Goal: Transaction & Acquisition: Purchase product/service

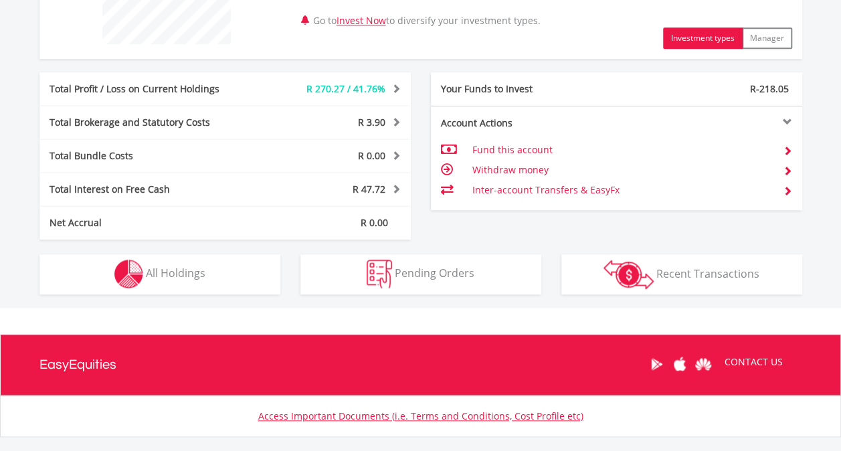
scroll to position [637, 0]
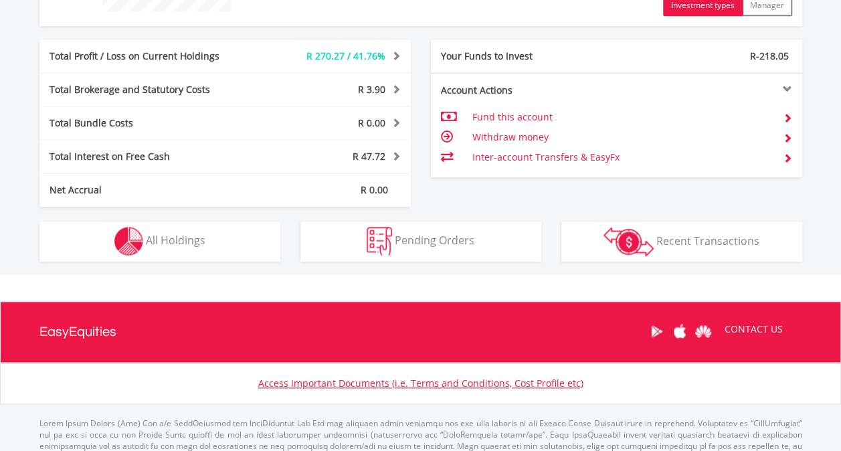
click at [524, 139] on td "Withdraw money" at bounding box center [622, 137] width 300 height 20
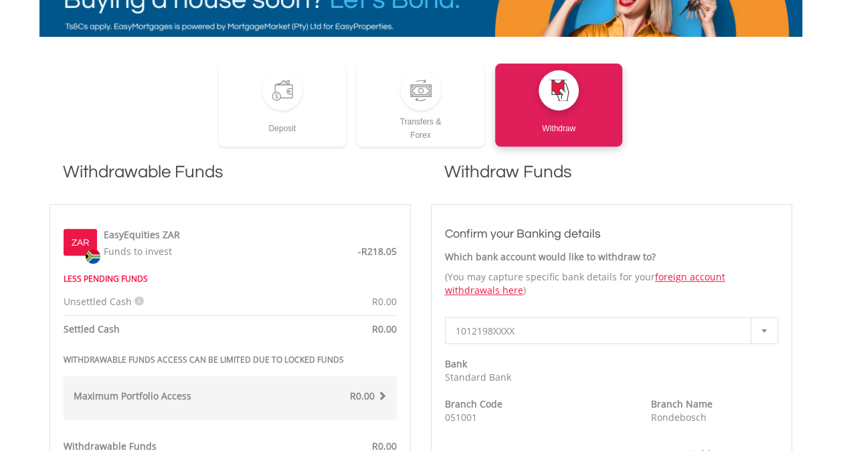
scroll to position [242, 0]
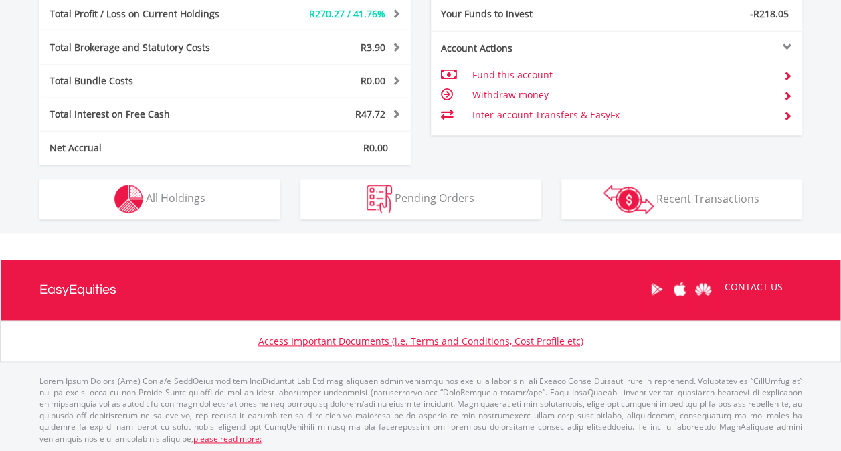
scroll to position [128, 254]
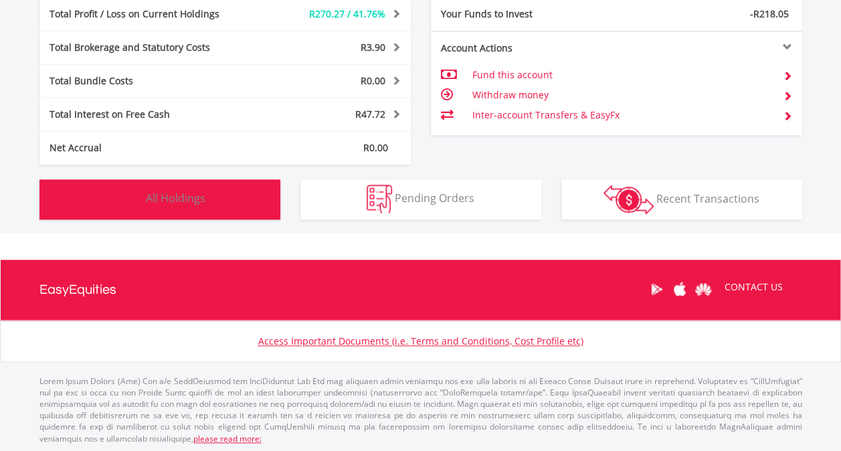
click at [177, 203] on span "All Holdings" at bounding box center [176, 198] width 60 height 15
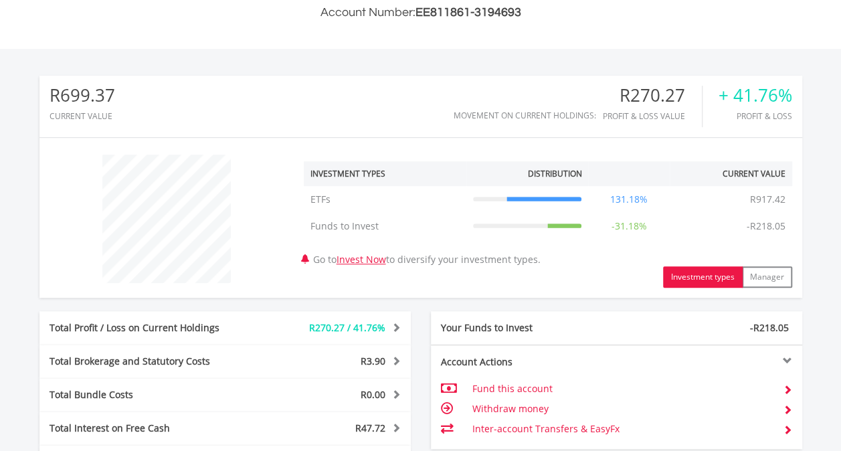
scroll to position [406, 0]
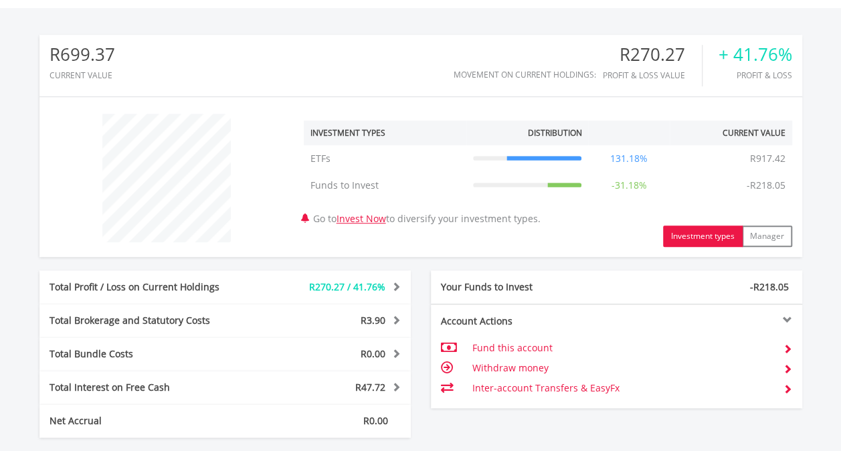
click at [685, 229] on button "Investment types" at bounding box center [703, 236] width 80 height 21
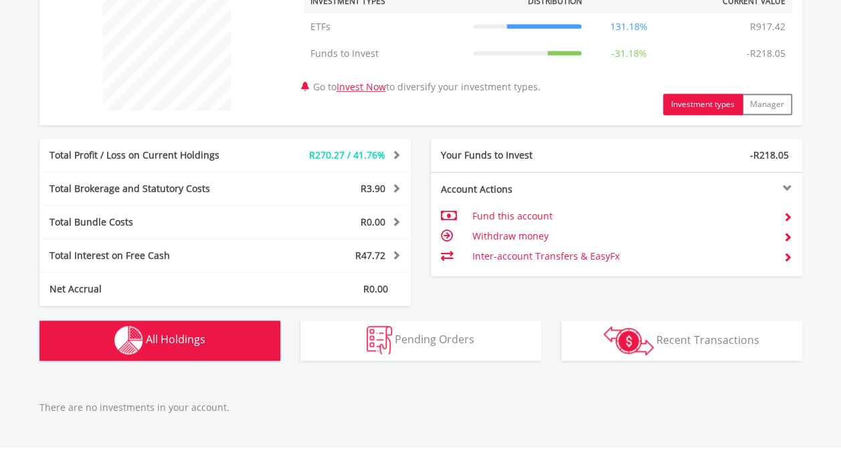
scroll to position [555, 0]
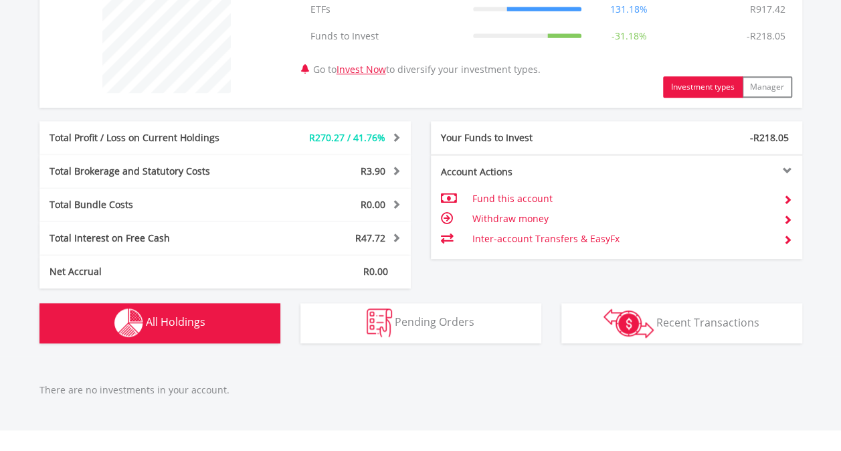
click at [385, 134] on div "R270.27 / 41.76%" at bounding box center [333, 137] width 155 height 13
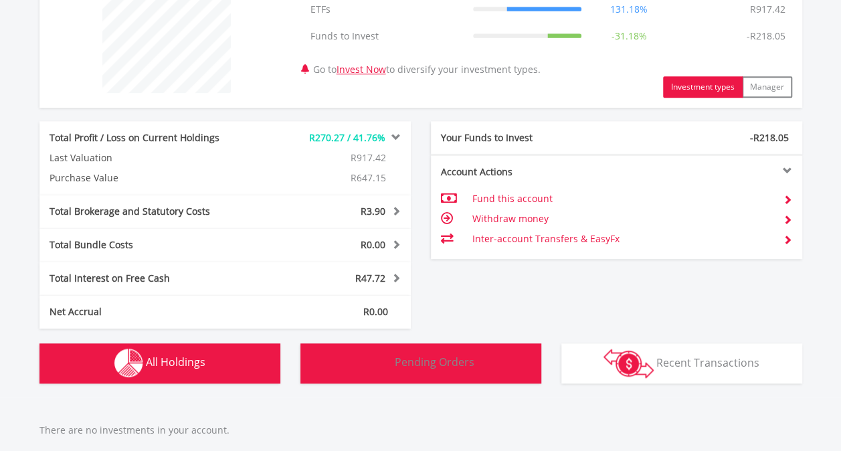
click at [407, 352] on button "Pending Orders Pending Orders" at bounding box center [420, 363] width 241 height 40
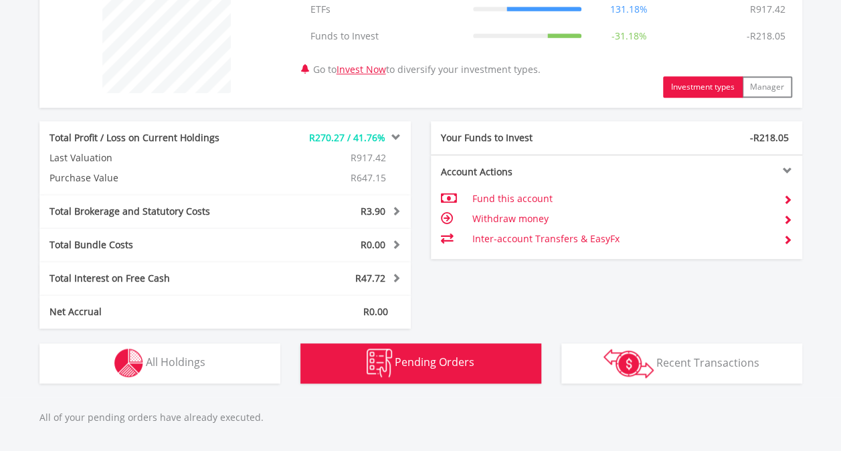
scroll to position [794, 0]
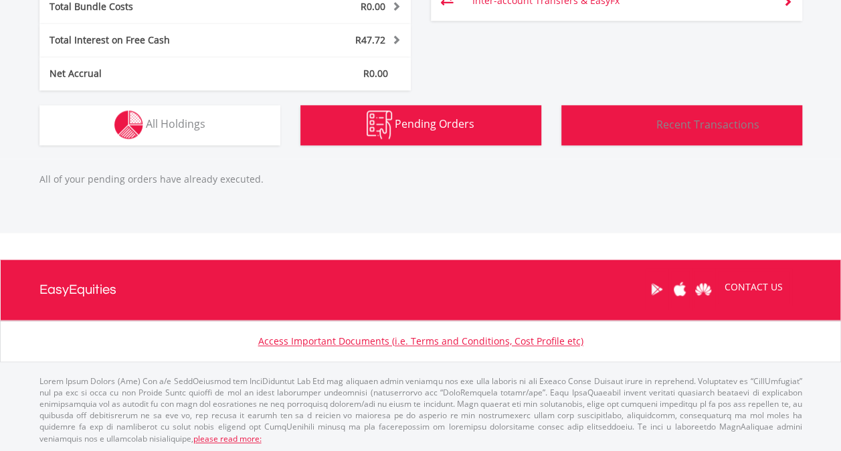
click at [602, 128] on button "Transactions Recent Transactions" at bounding box center [681, 125] width 241 height 40
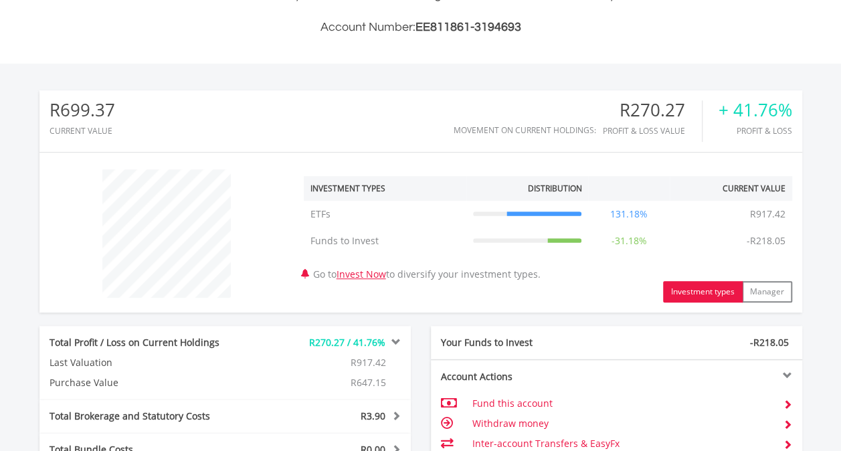
scroll to position [534, 0]
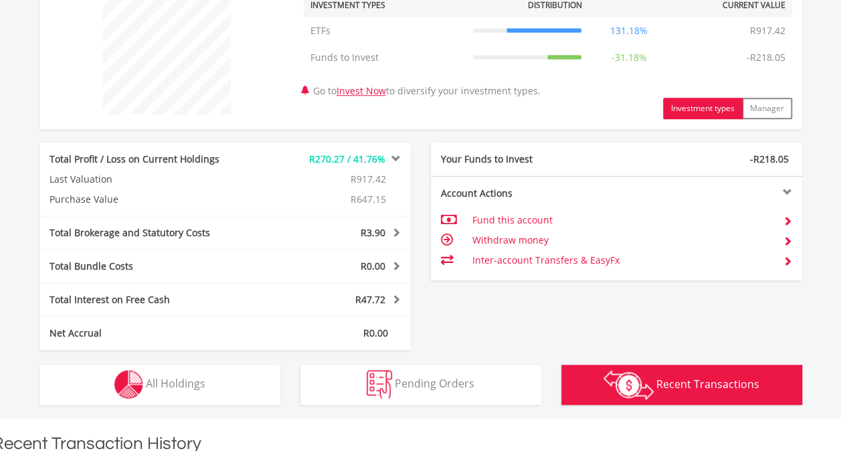
click at [560, 240] on td "Withdraw money" at bounding box center [622, 240] width 300 height 20
click at [511, 235] on td "Withdraw money" at bounding box center [622, 240] width 300 height 20
click at [783, 238] on span at bounding box center [787, 240] width 9 height 9
click at [464, 242] on td at bounding box center [456, 240] width 31 height 20
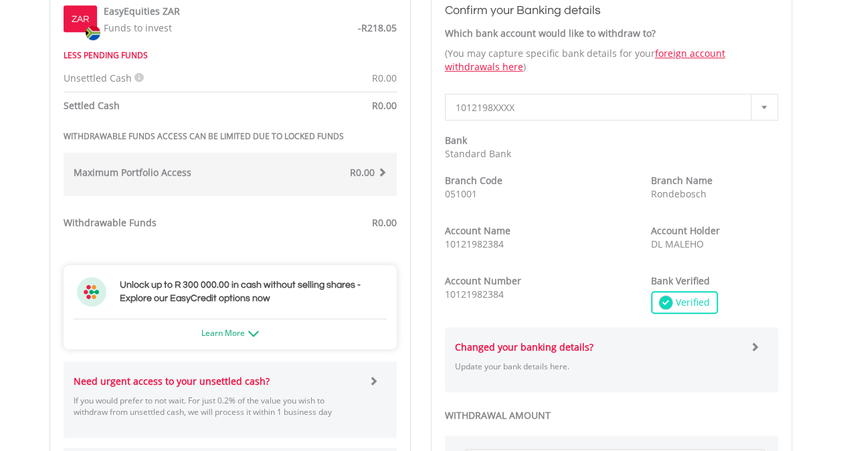
scroll to position [469, 0]
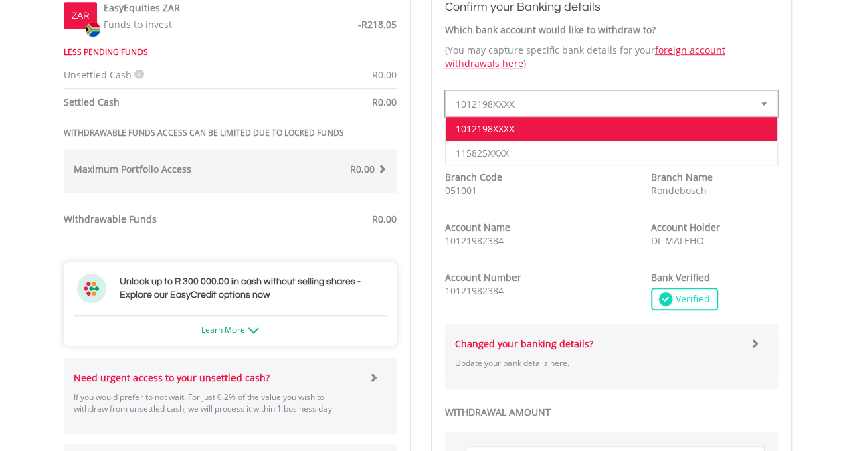
click at [501, 96] on span "1012198XXXX" at bounding box center [602, 104] width 292 height 27
click at [481, 154] on li "115825XXXX" at bounding box center [612, 153] width 332 height 24
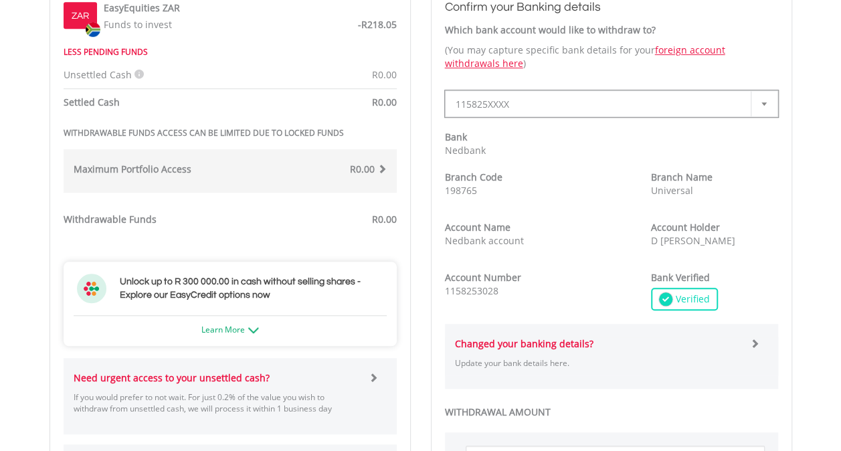
click at [359, 170] on span "R0.00" at bounding box center [362, 169] width 25 height 13
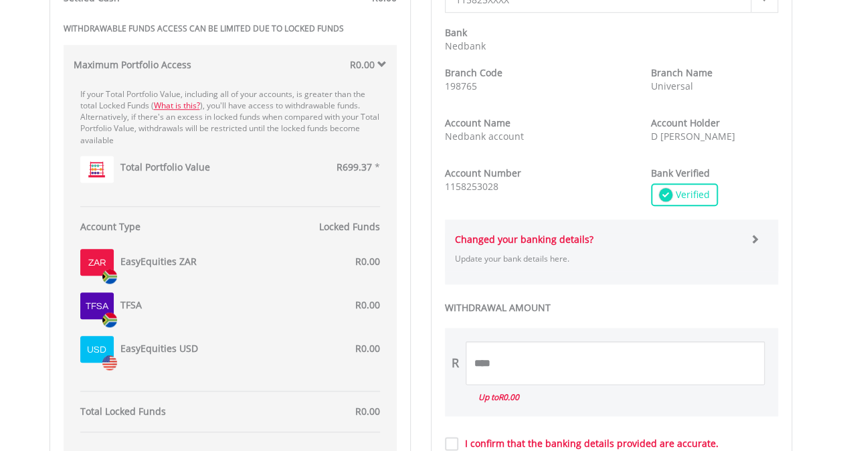
scroll to position [573, 0]
click at [378, 66] on span at bounding box center [381, 64] width 9 height 9
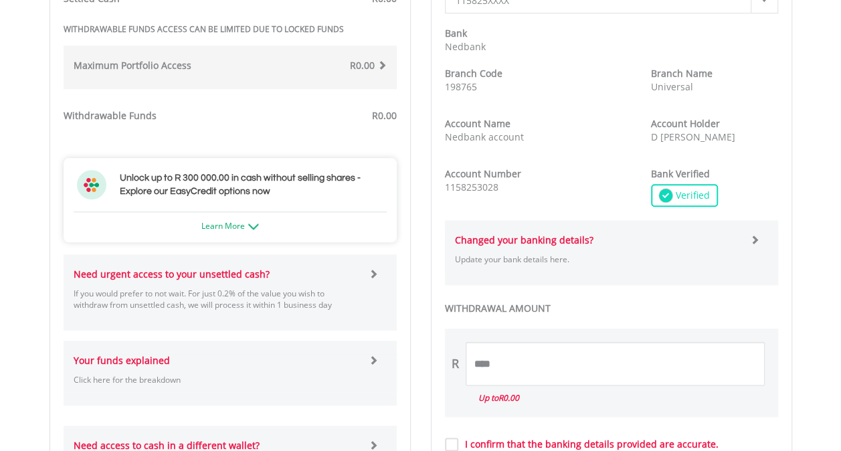
click at [383, 65] on span at bounding box center [381, 64] width 9 height 9
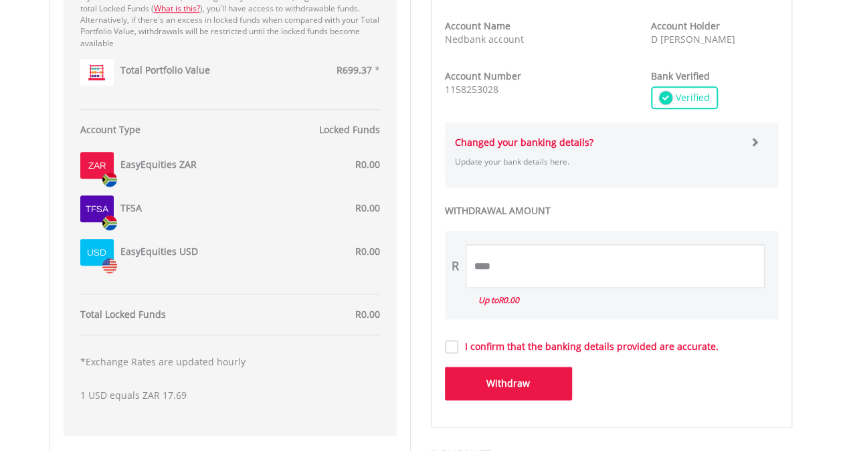
scroll to position [671, 0]
click at [509, 265] on input "****" at bounding box center [615, 266] width 299 height 44
type input "*"
type input "***"
click at [499, 202] on div "WITHDRAWAL AMOUNT R *** Up to R0.00" at bounding box center [611, 226] width 333 height 197
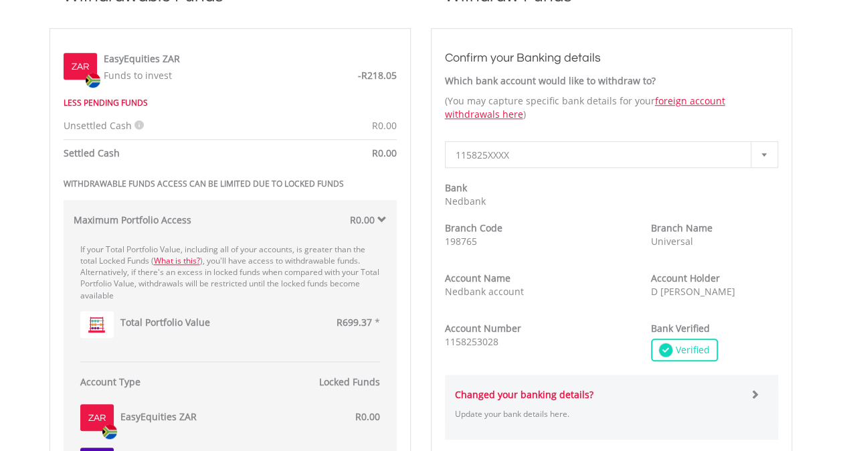
scroll to position [418, 0]
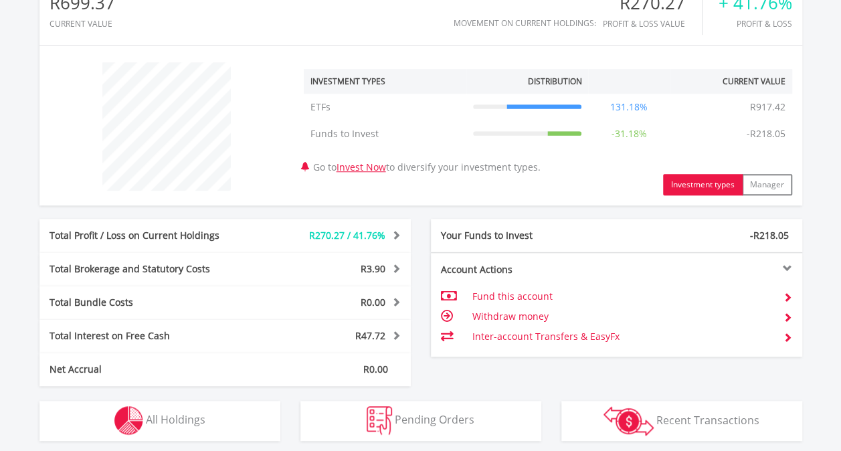
scroll to position [589, 0]
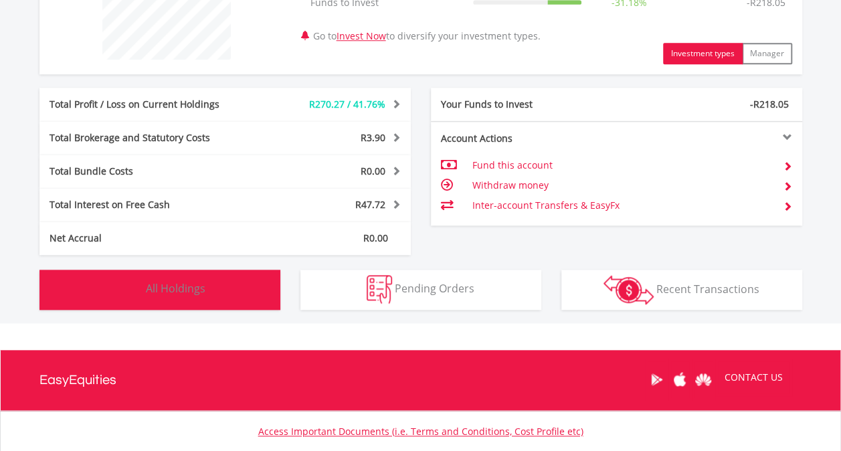
click at [222, 276] on button "Holdings All Holdings" at bounding box center [159, 290] width 241 height 40
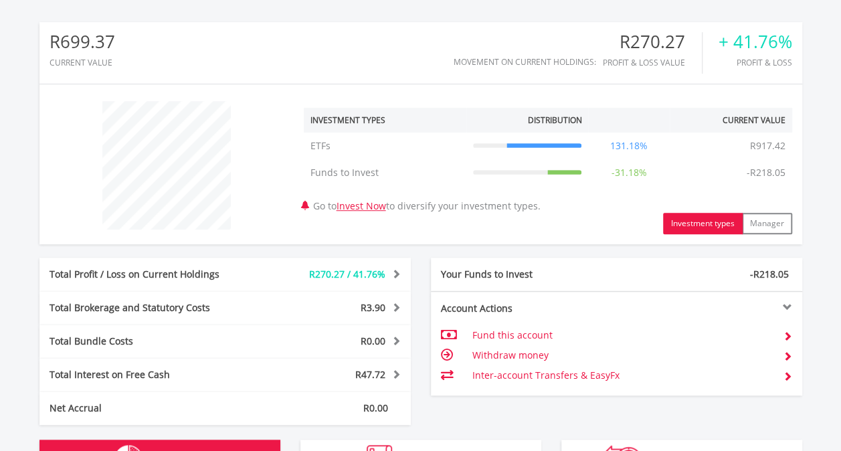
scroll to position [386, 0]
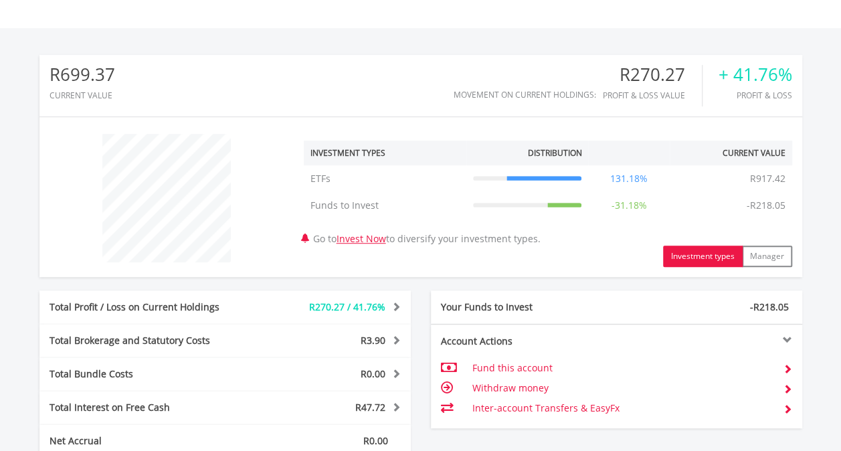
click at [550, 365] on td "Fund this account" at bounding box center [622, 368] width 300 height 20
click at [522, 383] on td "Withdraw money" at bounding box center [622, 388] width 300 height 20
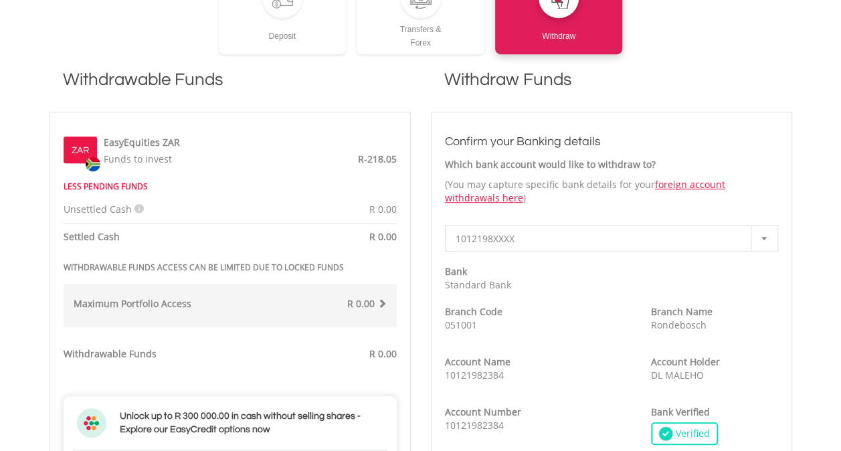
scroll to position [335, 0]
click at [375, 157] on span "R-218.05" at bounding box center [377, 158] width 39 height 13
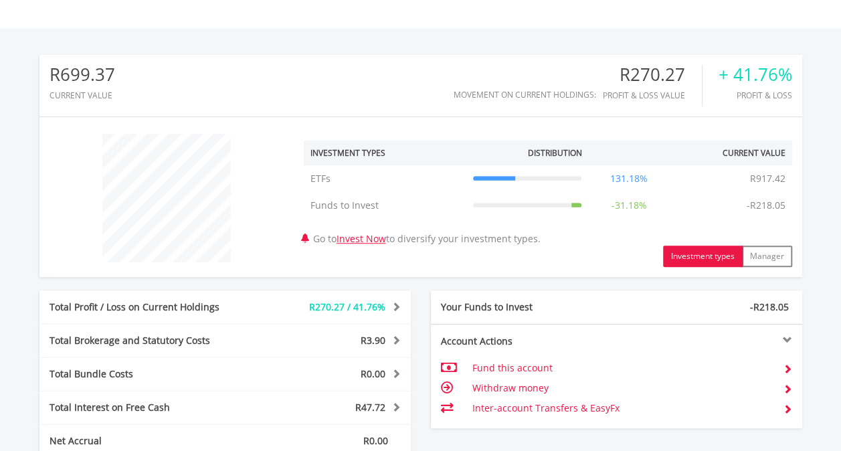
scroll to position [128, 254]
click at [751, 252] on button "Manager" at bounding box center [767, 256] width 50 height 21
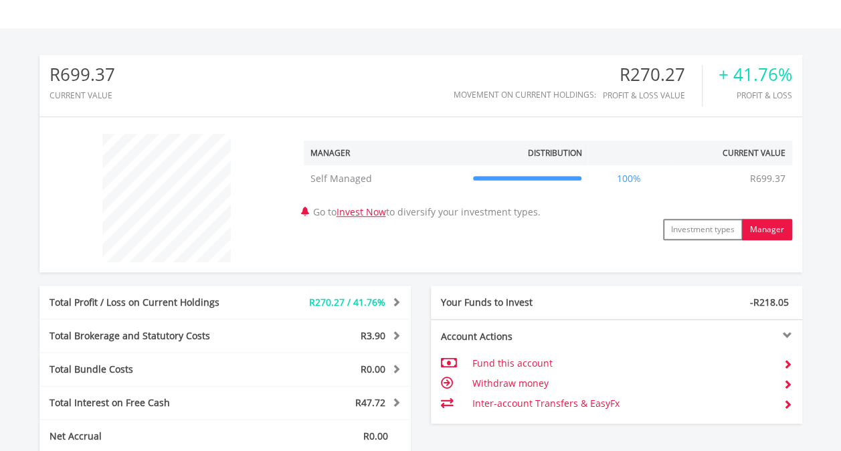
click at [744, 171] on td "R699.37" at bounding box center [768, 178] width 49 height 27
click at [711, 225] on button "Investment types" at bounding box center [703, 229] width 80 height 21
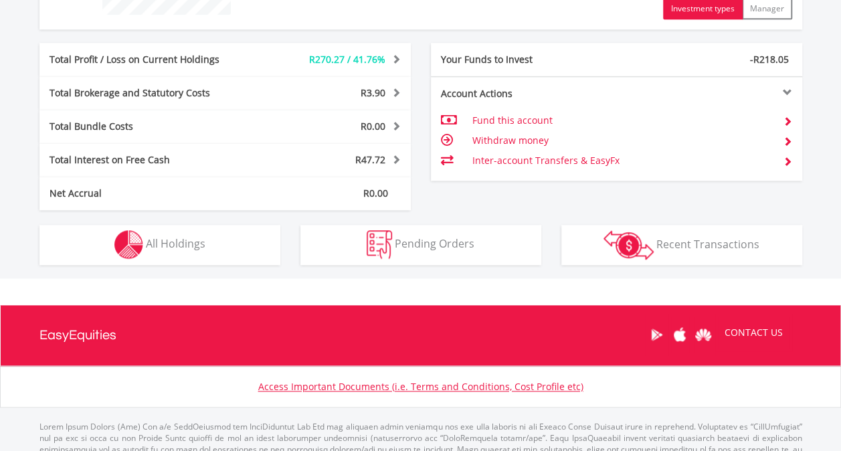
scroll to position [677, 0]
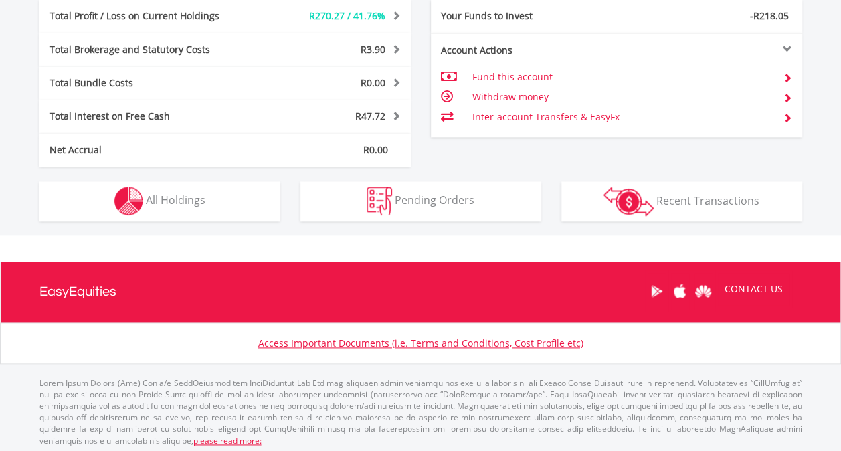
click at [581, 113] on td "Inter-account Transfers & EasyFx" at bounding box center [622, 117] width 300 height 20
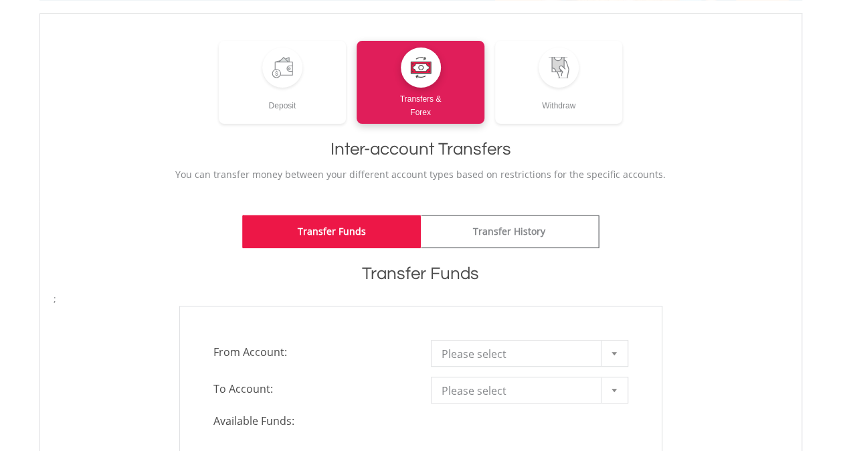
scroll to position [296, 0]
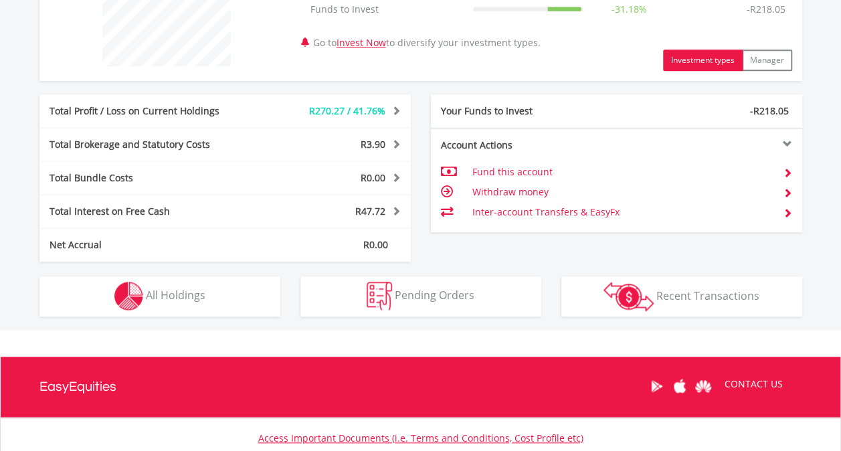
scroll to position [128, 254]
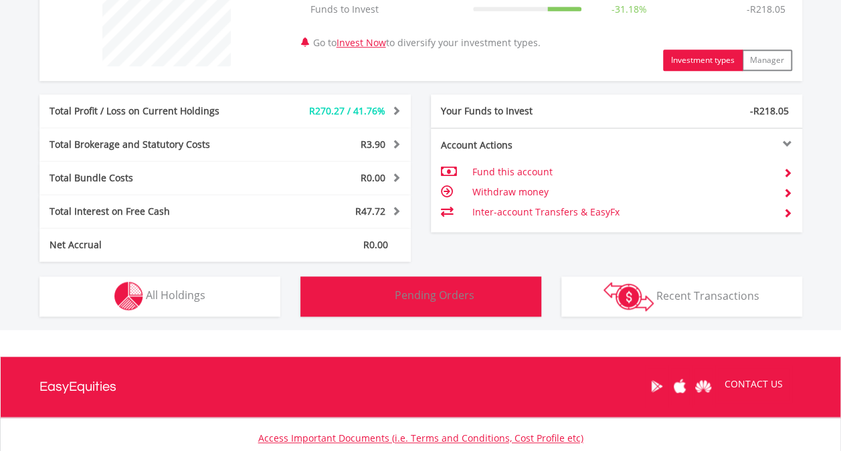
click at [454, 294] on span "Pending Orders" at bounding box center [435, 295] width 80 height 15
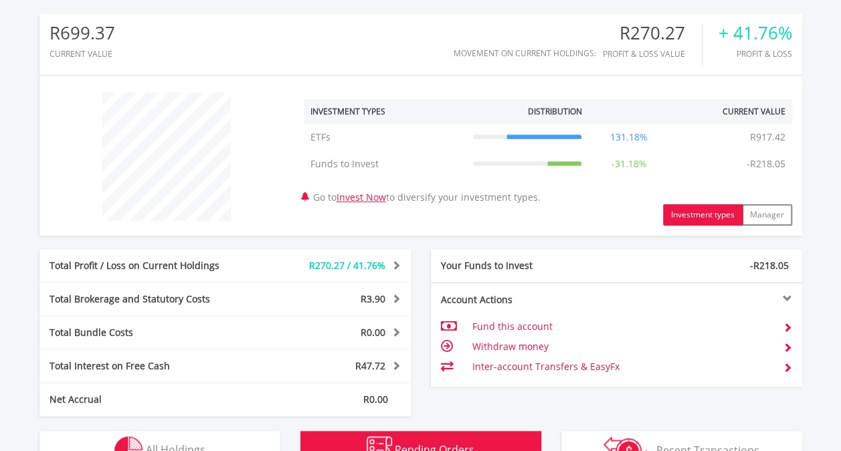
scroll to position [427, 0]
click at [517, 349] on td "Withdraw money" at bounding box center [622, 347] width 300 height 20
click at [511, 344] on td "Withdraw money" at bounding box center [622, 347] width 300 height 20
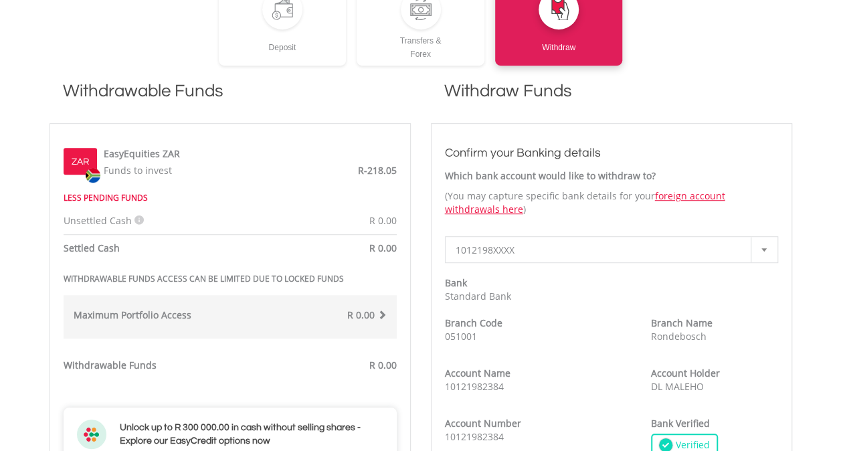
scroll to position [325, 0]
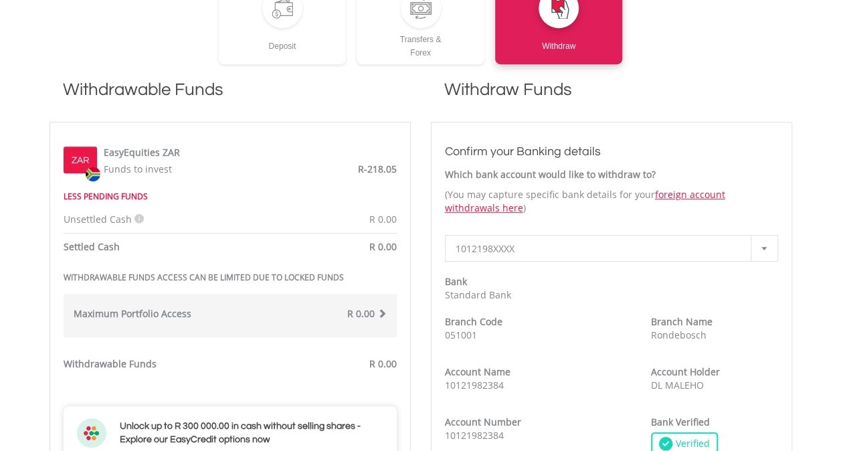
click at [765, 252] on div at bounding box center [764, 248] width 27 height 25
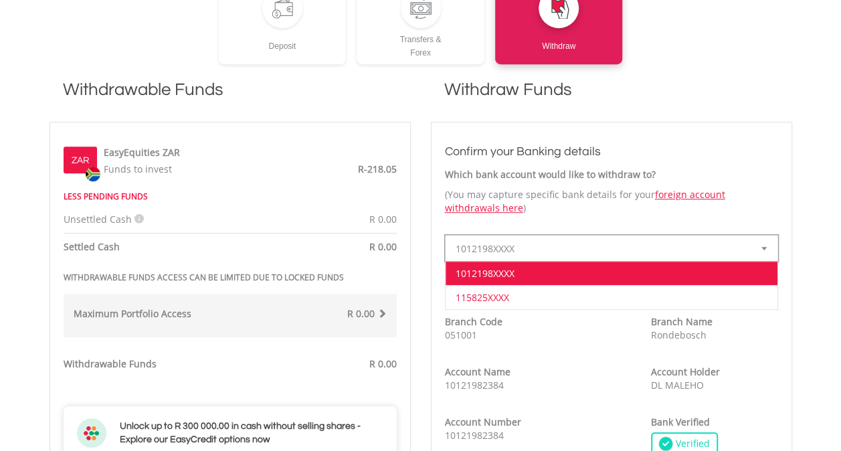
click at [668, 293] on li "115825XXXX" at bounding box center [612, 297] width 332 height 24
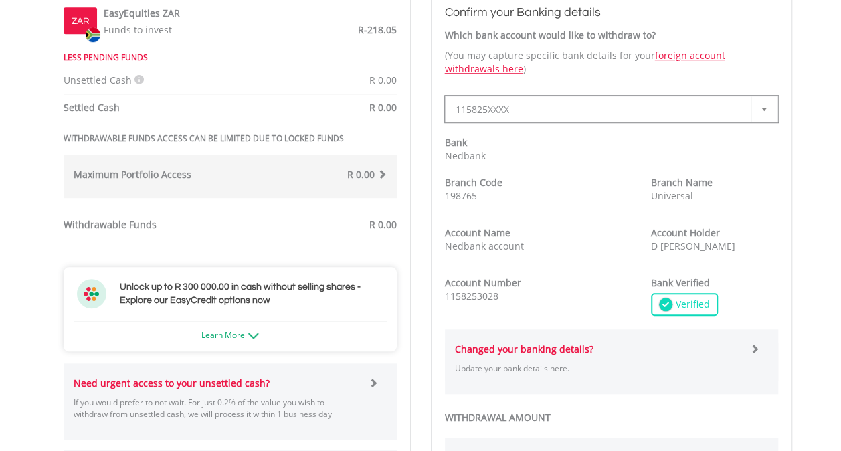
scroll to position [482, 0]
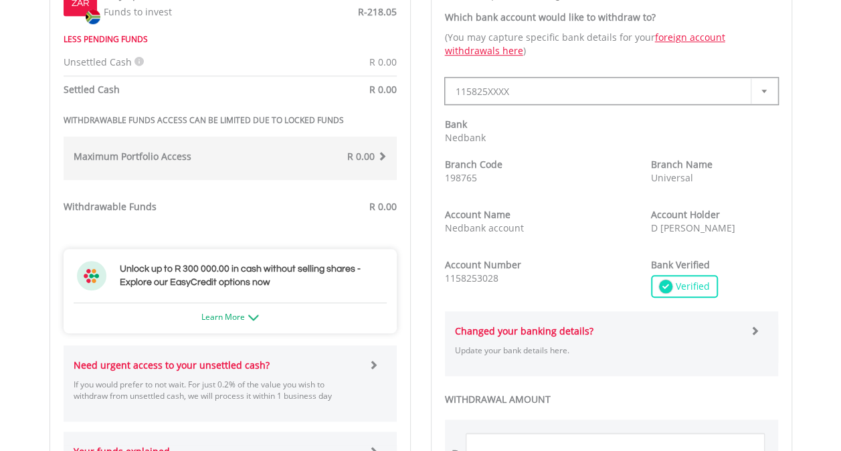
click at [667, 292] on icon at bounding box center [665, 286] width 13 height 13
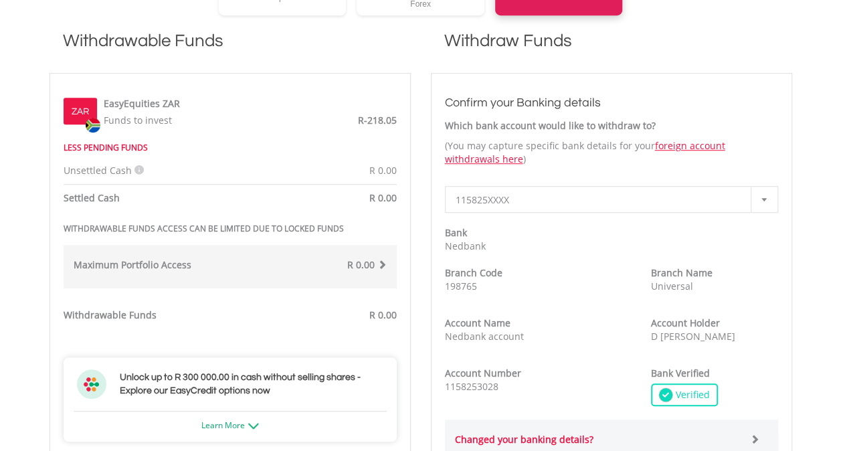
scroll to position [372, 0]
click at [54, 116] on div "ZAR EasyEquities ZAR Funds to invest R-218.05" at bounding box center [230, 111] width 353 height 33
click at [135, 167] on icon at bounding box center [139, 171] width 9 height 9
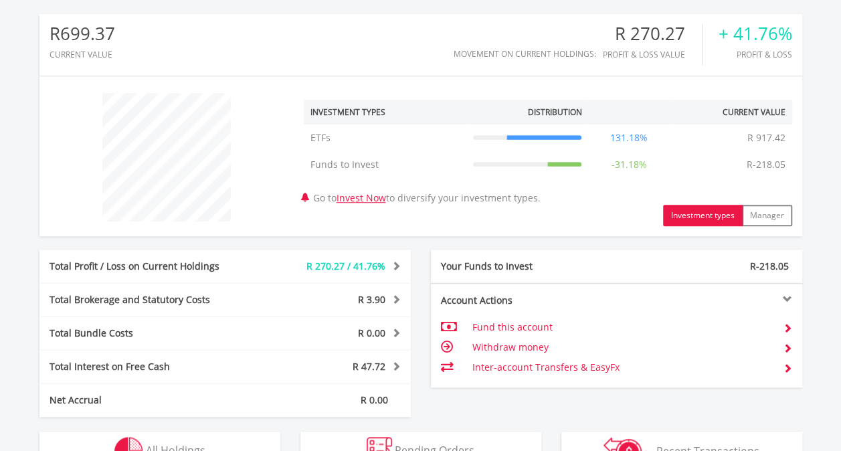
scroll to position [128, 254]
